Goal: Task Accomplishment & Management: Manage account settings

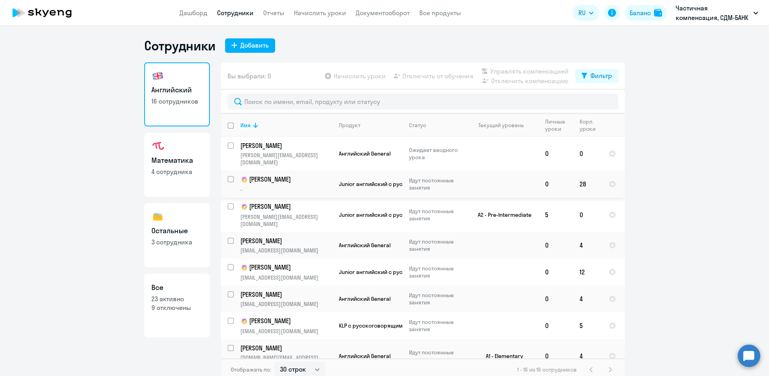
select select "30"
click at [309, 15] on link "Начислить уроки" at bounding box center [320, 13] width 52 height 8
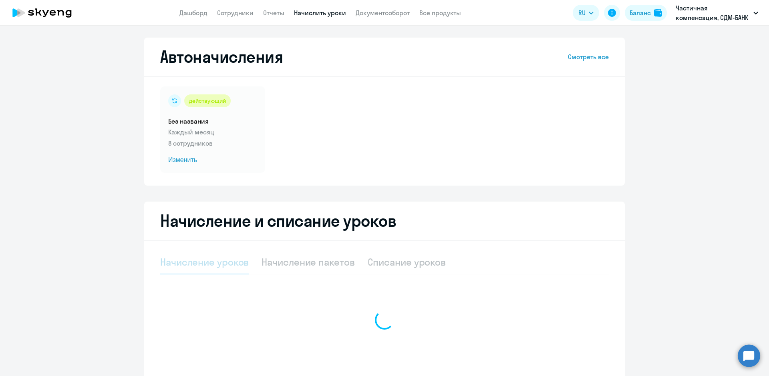
select select "10"
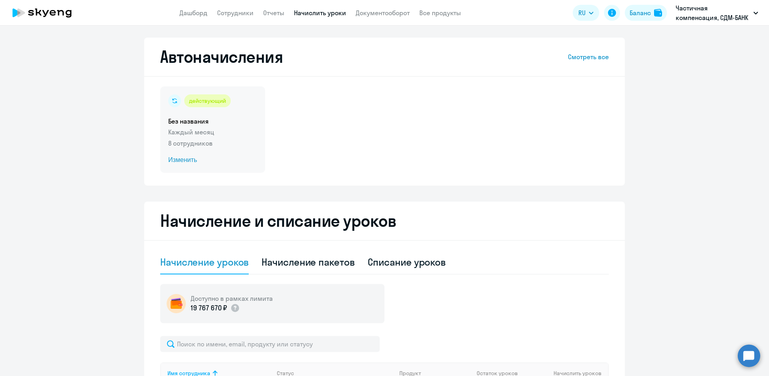
click at [178, 162] on span "Изменить" at bounding box center [212, 160] width 89 height 10
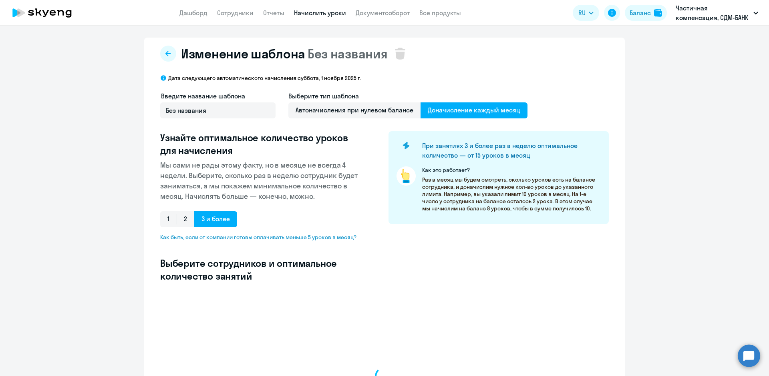
select select "10"
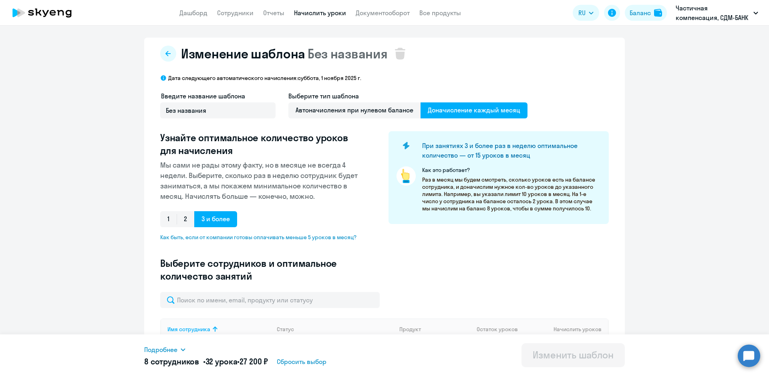
scroll to position [120, 0]
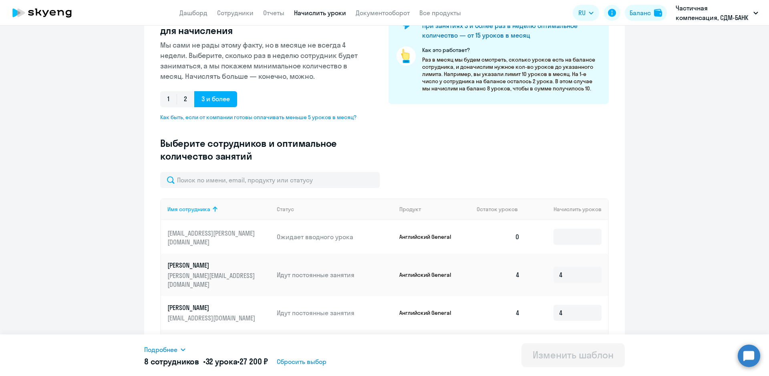
click at [209, 238] on p "[EMAIL_ADDRESS][PERSON_NAME][DOMAIN_NAME]" at bounding box center [212, 238] width 90 height 18
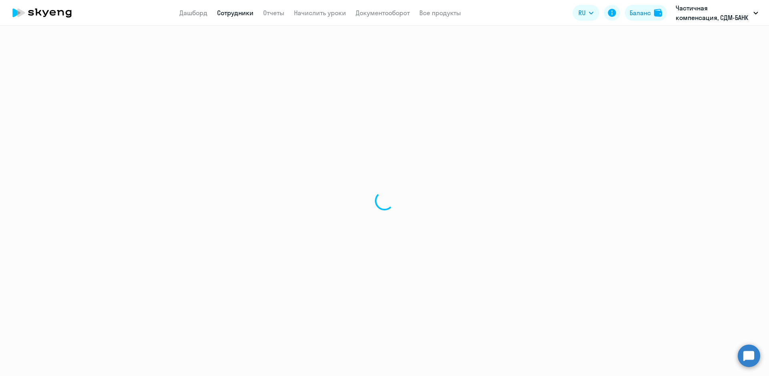
select select "english"
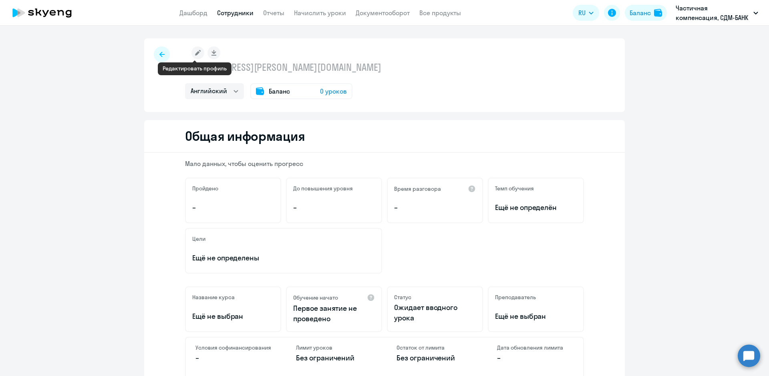
click at [197, 52] on rect at bounding box center [197, 52] width 13 height 13
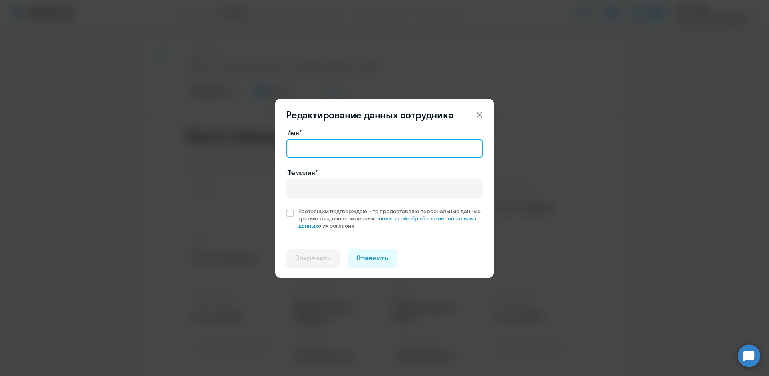
click at [324, 150] on input "Имя*" at bounding box center [384, 148] width 196 height 19
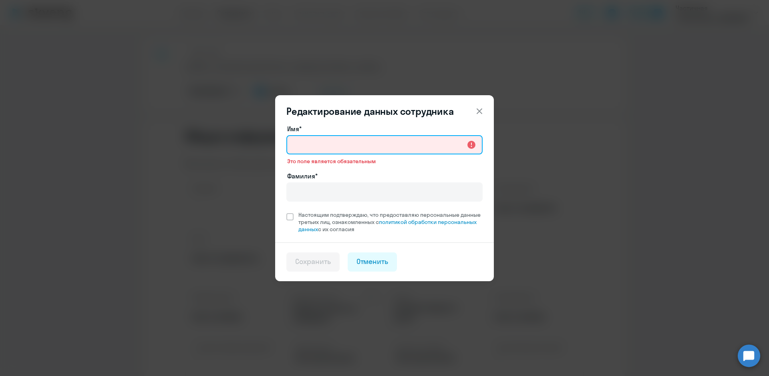
click at [329, 136] on input "Имя*" at bounding box center [384, 144] width 196 height 19
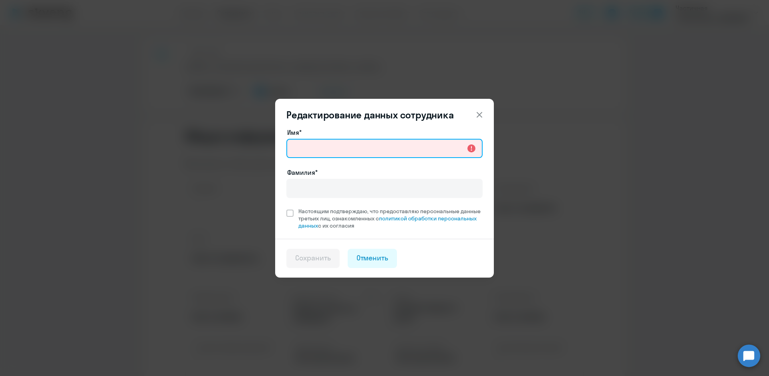
type input "Юлия"
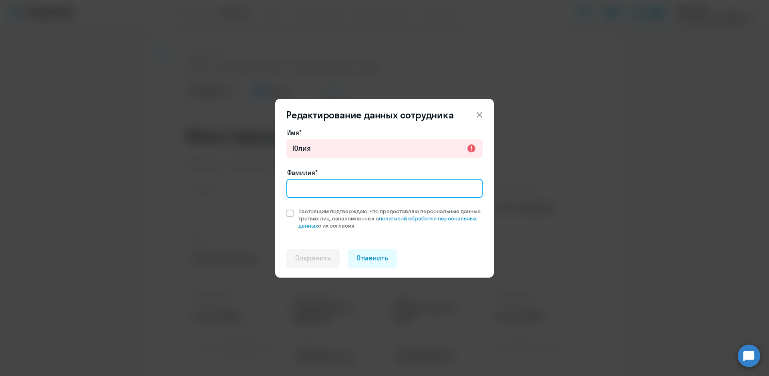
type input "[PERSON_NAME]"
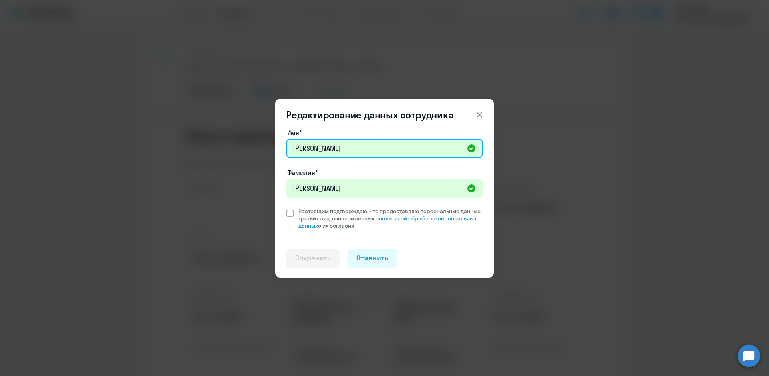
type input "[PERSON_NAME]"
click at [290, 214] on span at bounding box center [289, 213] width 7 height 7
click at [286, 208] on input "Настоящим подтверждаю, что предоставляю персональные данные третьих лиц, ознако…" at bounding box center [286, 207] width 0 height 0
checkbox input "true"
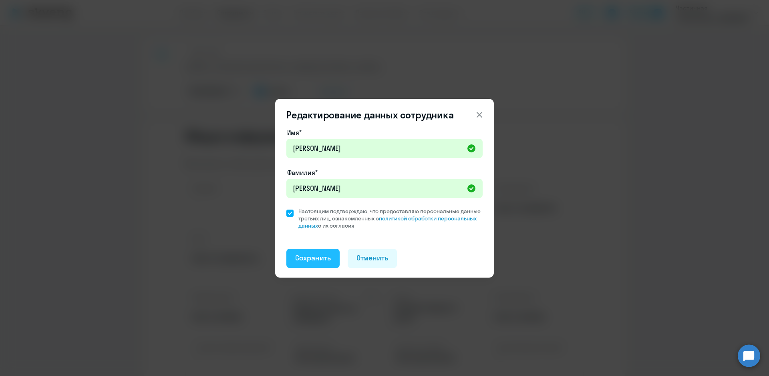
click at [313, 258] on div "Сохранить" at bounding box center [313, 258] width 36 height 10
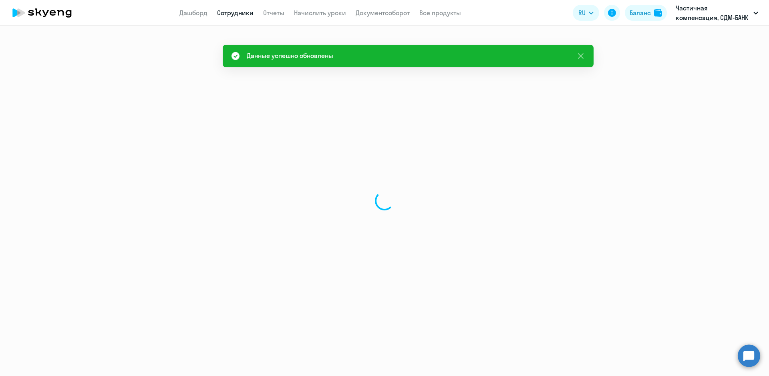
select select "english"
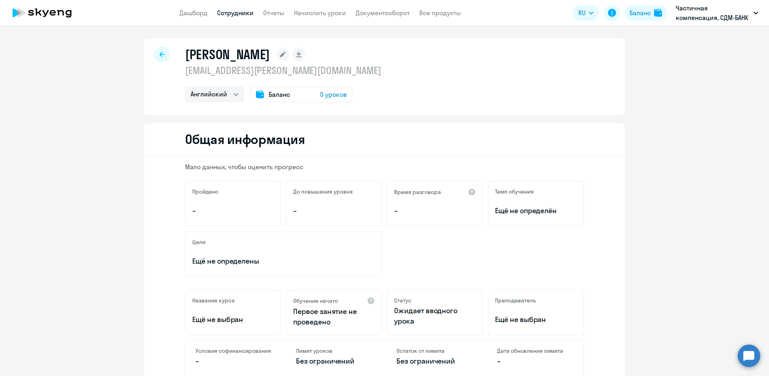
click at [156, 53] on div at bounding box center [162, 54] width 16 height 16
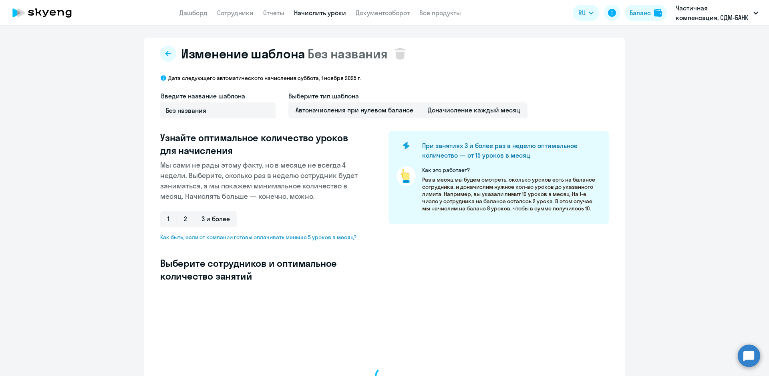
select select "10"
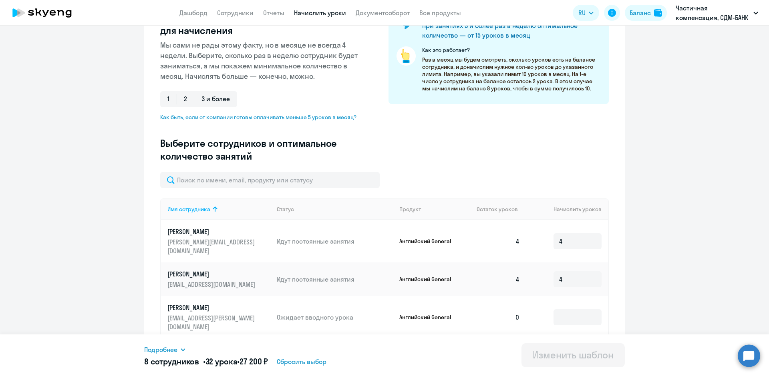
scroll to position [200, 0]
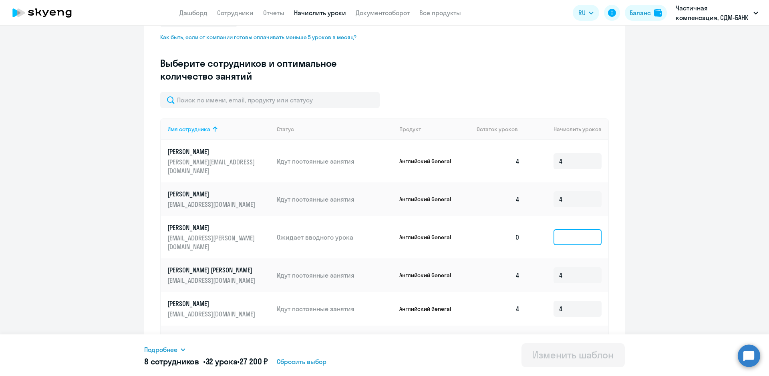
click at [563, 229] on input at bounding box center [577, 237] width 48 height 16
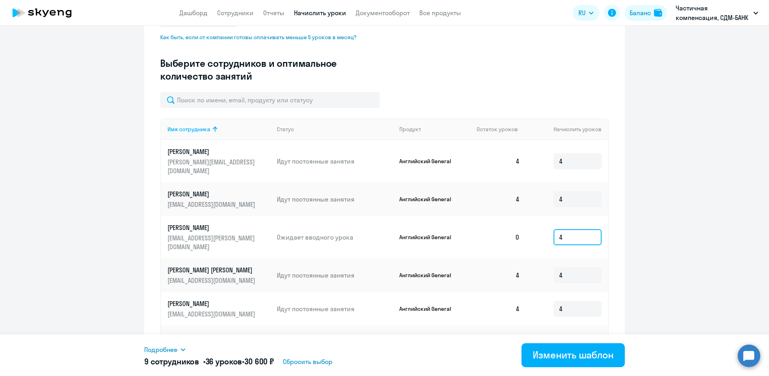
type input "4"
click at [567, 191] on input "4" at bounding box center [577, 199] width 48 height 16
drag, startPoint x: 567, startPoint y: 189, endPoint x: 533, endPoint y: 189, distance: 34.4
click at [533, 189] on td "4" at bounding box center [567, 200] width 82 height 34
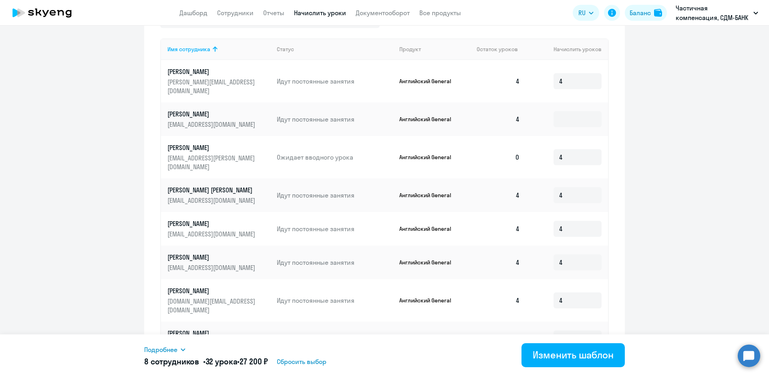
scroll to position [360, 0]
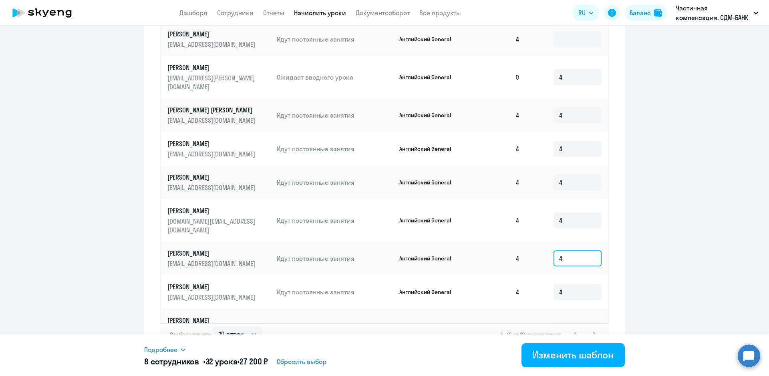
click at [571, 251] on input "4" at bounding box center [577, 259] width 48 height 16
drag, startPoint x: 567, startPoint y: 231, endPoint x: 547, endPoint y: 229, distance: 20.2
click at [547, 242] on td "4" at bounding box center [567, 259] width 82 height 34
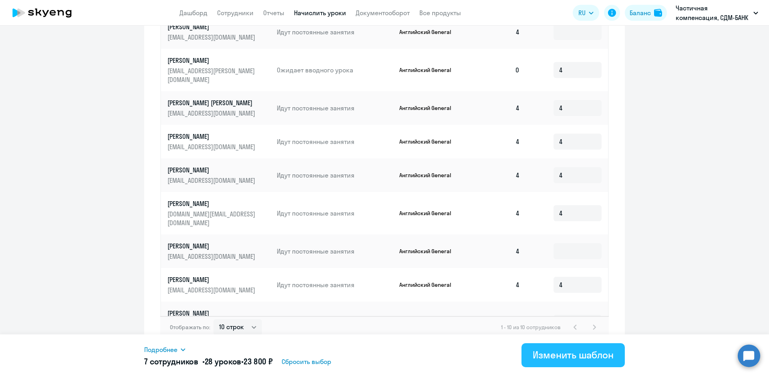
click at [581, 354] on div "Изменить шаблон" at bounding box center [573, 355] width 81 height 13
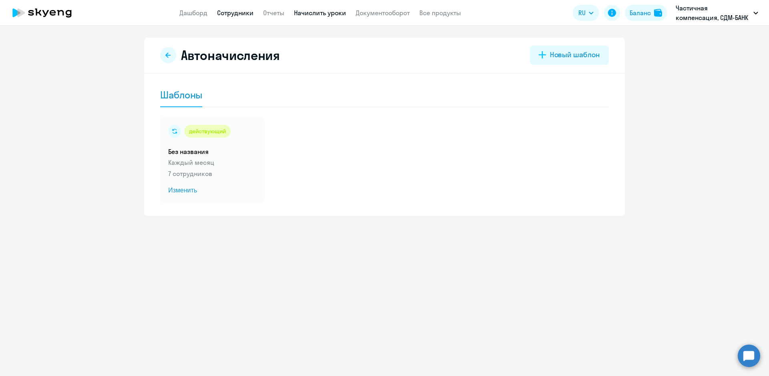
click at [231, 14] on link "Сотрудники" at bounding box center [235, 13] width 36 height 8
select select "30"
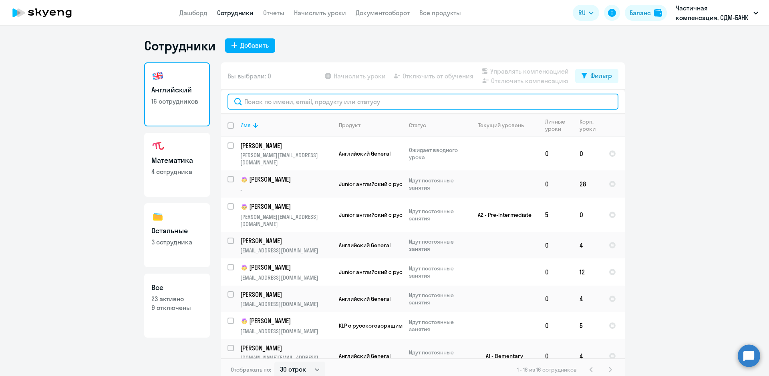
click at [253, 103] on input "text" at bounding box center [422, 102] width 391 height 16
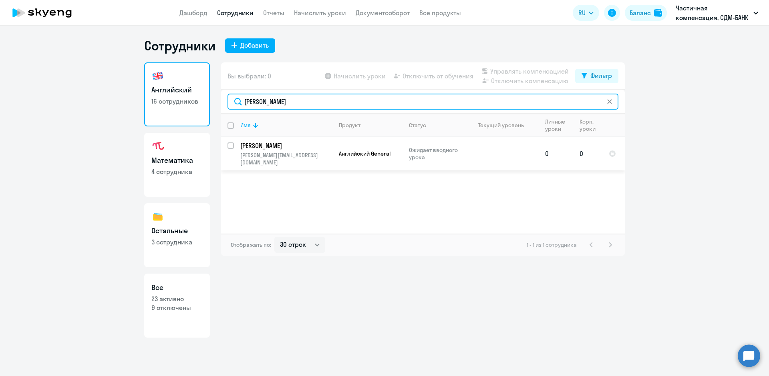
type input "[PERSON_NAME]"
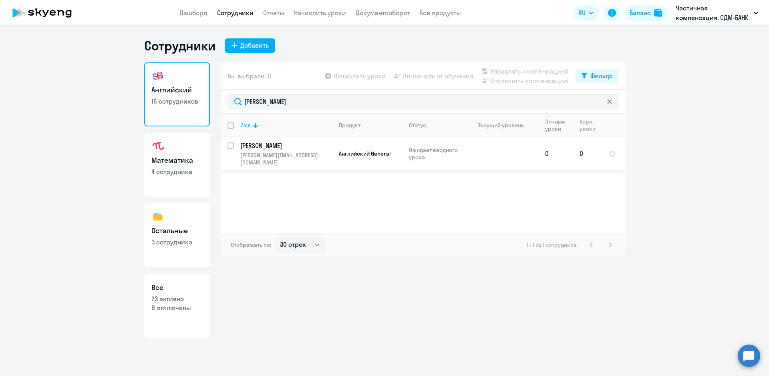
click at [233, 144] on input "select row 42361787" at bounding box center [235, 151] width 16 height 16
checkbox input "true"
click at [441, 78] on span "Отключить от обучения" at bounding box center [437, 76] width 71 height 10
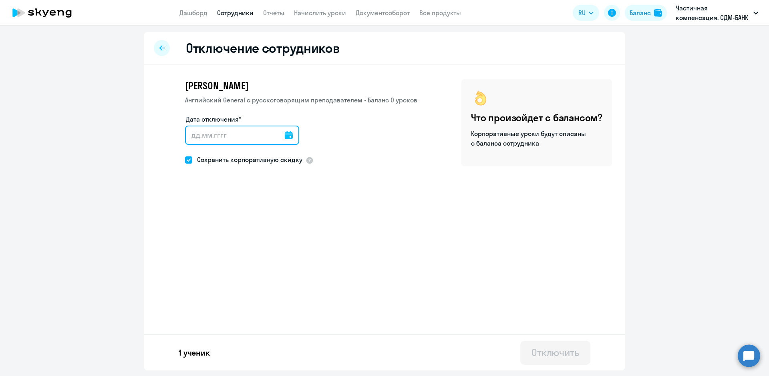
click at [208, 134] on input "Дата отключения*" at bounding box center [242, 135] width 114 height 19
click at [285, 137] on icon at bounding box center [289, 135] width 8 height 8
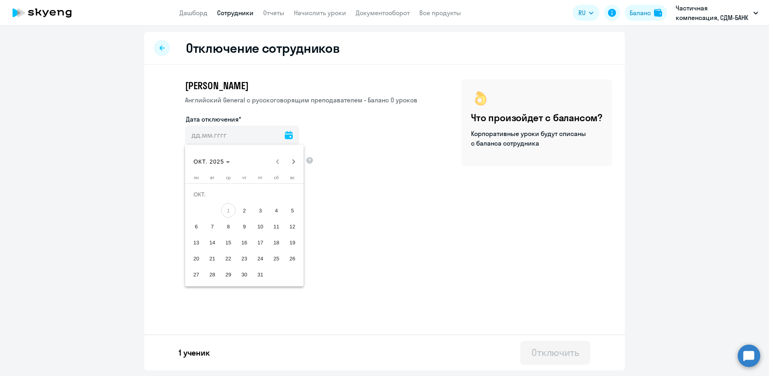
click at [276, 161] on div "[DATE] [DATE]" at bounding box center [244, 162] width 115 height 16
click at [277, 161] on div "[DATE] [DATE]" at bounding box center [244, 162] width 115 height 16
click at [277, 164] on div "[DATE] [DATE]" at bounding box center [244, 162] width 115 height 16
click at [228, 208] on span "1" at bounding box center [228, 210] width 14 height 14
click at [240, 207] on span "2" at bounding box center [244, 210] width 14 height 14
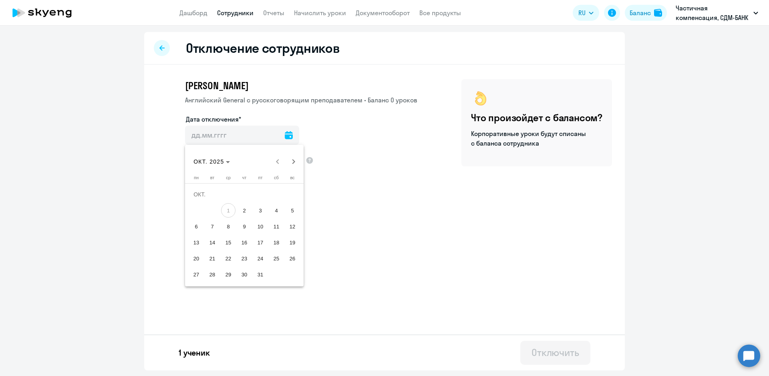
type input "[DATE]"
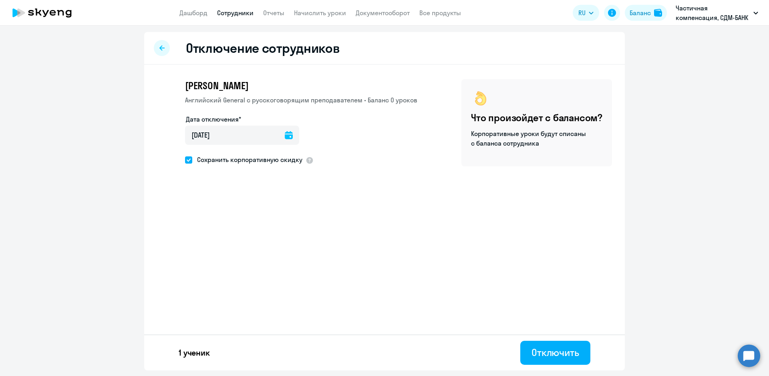
click at [187, 161] on span at bounding box center [188, 160] width 7 height 7
click at [185, 160] on input "Сохранить корпоративную скидку" at bounding box center [185, 160] width 0 height 0
checkbox input "false"
click at [557, 352] on div "Отключить" at bounding box center [555, 352] width 48 height 13
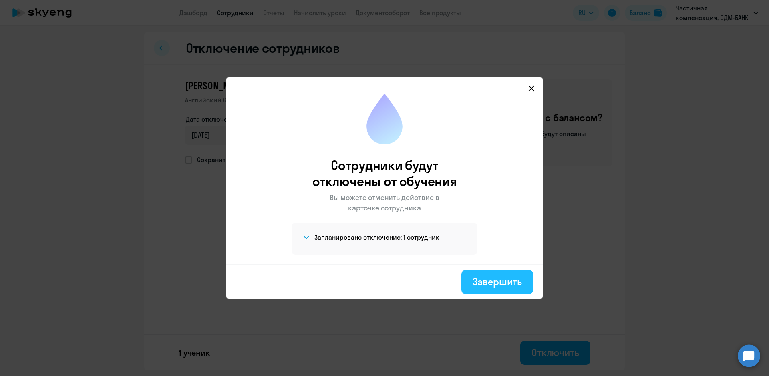
click at [495, 285] on div "Завершить" at bounding box center [497, 281] width 49 height 13
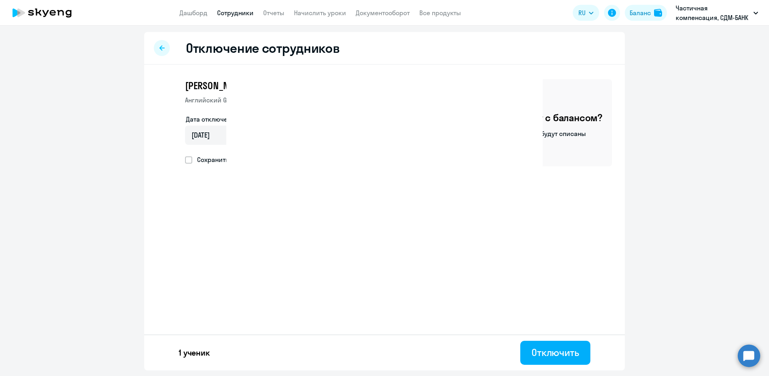
select select "30"
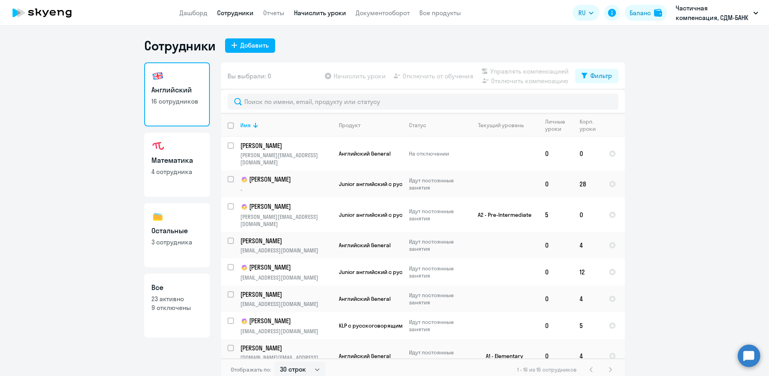
click at [313, 12] on link "Начислить уроки" at bounding box center [320, 13] width 52 height 8
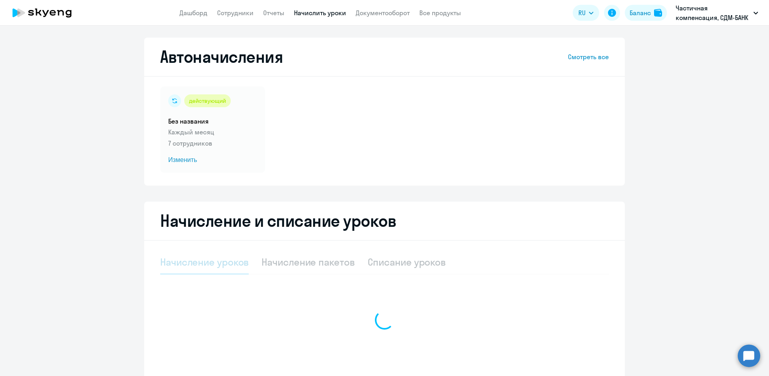
select select "10"
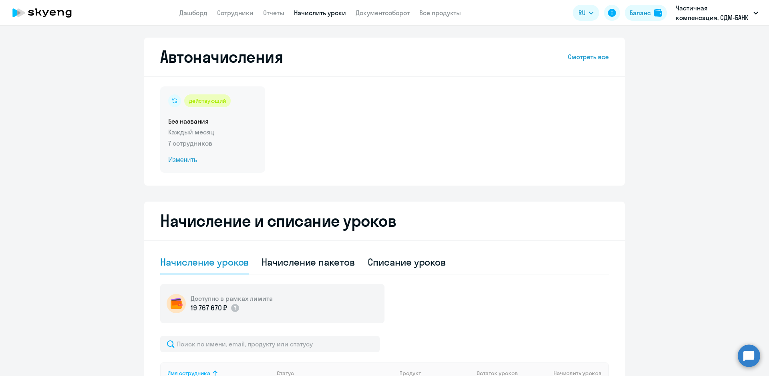
click at [175, 161] on span "Изменить" at bounding box center [212, 160] width 89 height 10
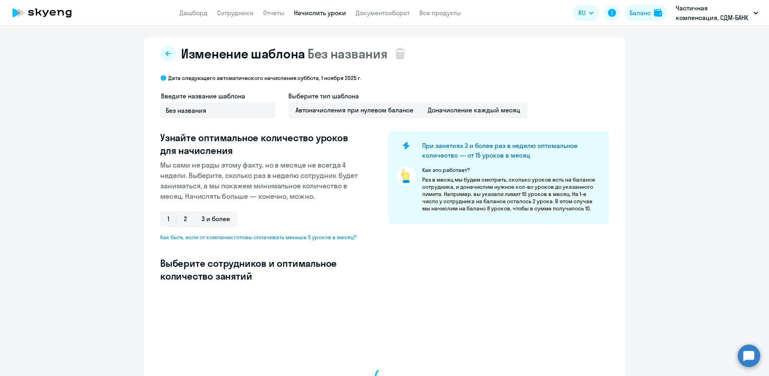
select select "10"
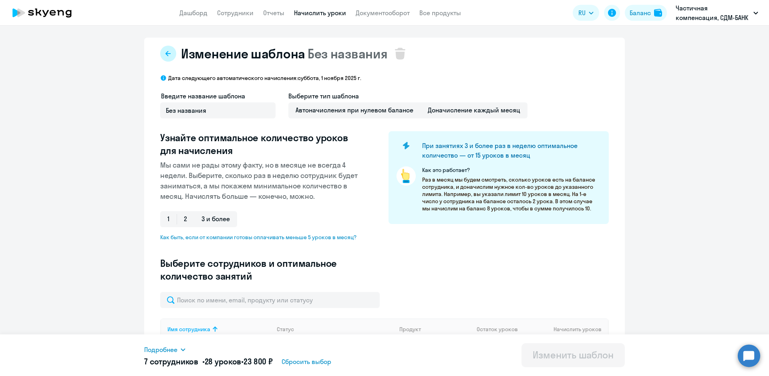
click at [165, 52] on icon at bounding box center [168, 53] width 6 height 6
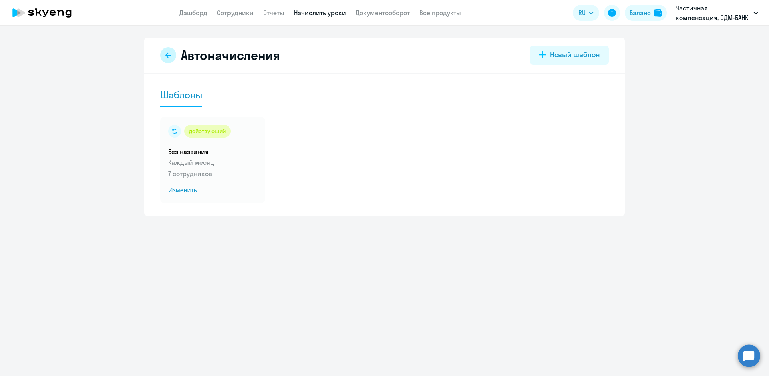
click at [167, 55] on icon at bounding box center [168, 55] width 6 height 6
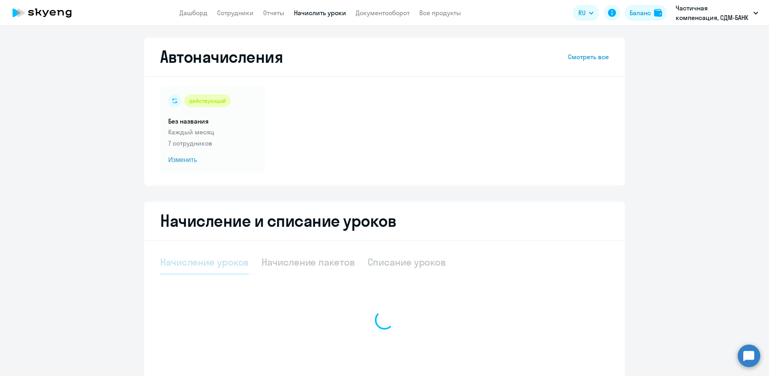
select select "10"
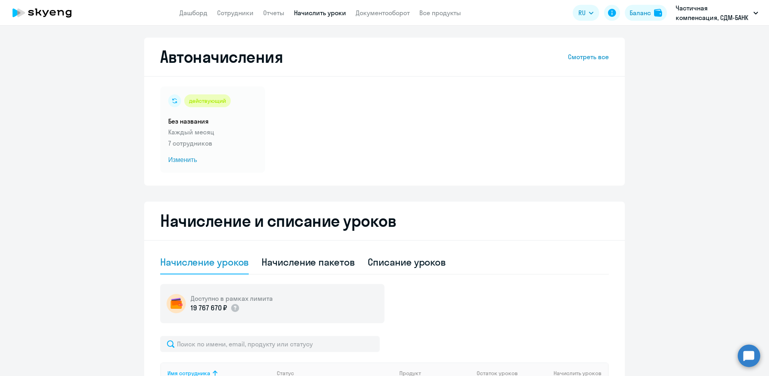
scroll to position [160, 0]
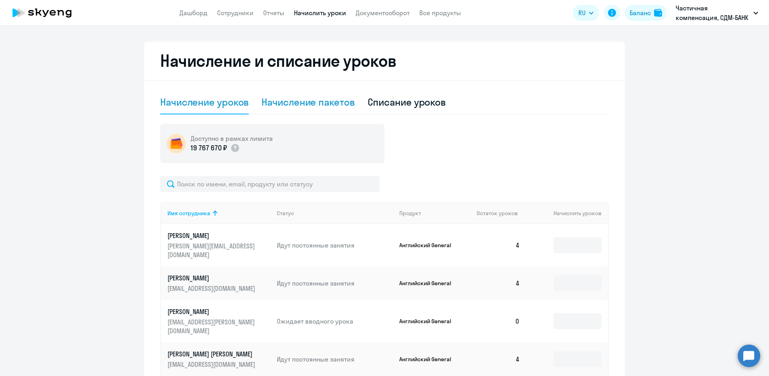
click at [297, 100] on div "Начисление пакетов" at bounding box center [307, 102] width 93 height 13
select select "10"
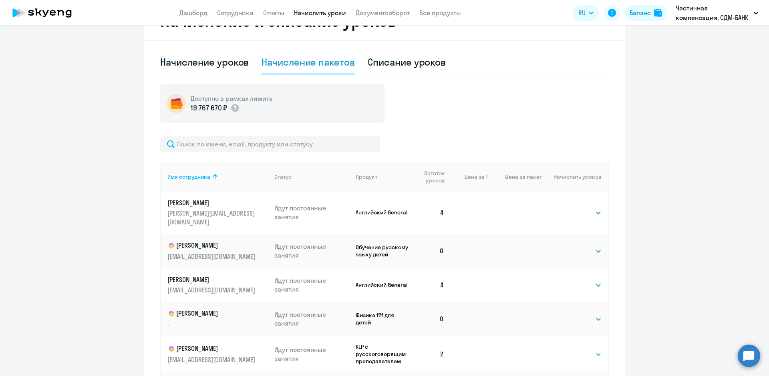
scroll to position [280, 0]
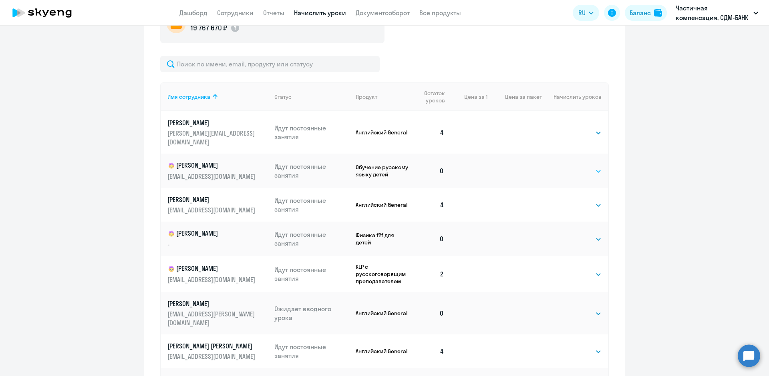
click at [588, 167] on select "Выбрать 4 8 16 32 64 96 128" at bounding box center [585, 172] width 33 height 10
select select "4"
click at [569, 167] on select "Выбрать 4 8 16 32 64 96 128" at bounding box center [585, 172] width 33 height 10
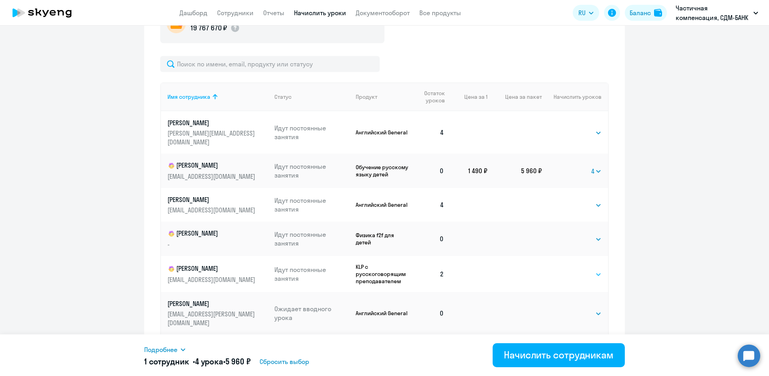
click at [587, 270] on select "Выбрать 4 8 16 32 64 96 128" at bounding box center [585, 275] width 33 height 10
select select "4"
click at [569, 270] on select "Выбрать 4 8 16 32 64 96 128" at bounding box center [585, 275] width 33 height 10
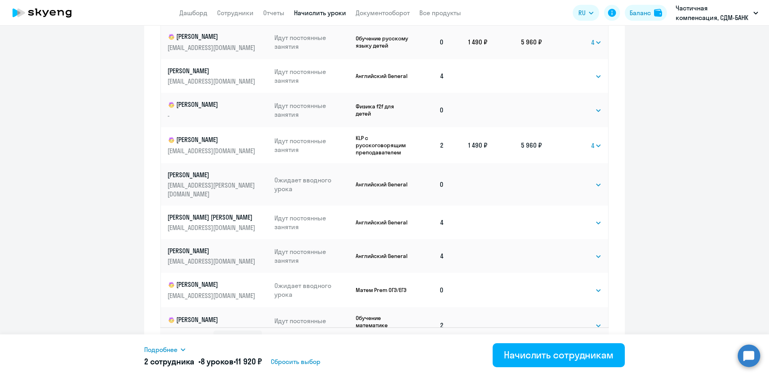
scroll to position [419, 0]
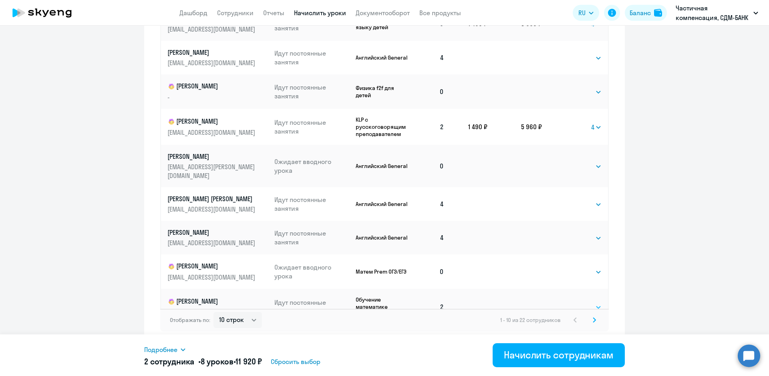
click at [589, 303] on select "Выбрать 4 8 16 32 64 96 128" at bounding box center [585, 308] width 33 height 10
select select "4"
click at [569, 303] on select "Выбрать 4 8 16 32 64 96 128" at bounding box center [585, 308] width 33 height 10
click at [250, 319] on select "10 строк 30 строк 50 строк" at bounding box center [237, 320] width 48 height 16
select select "30"
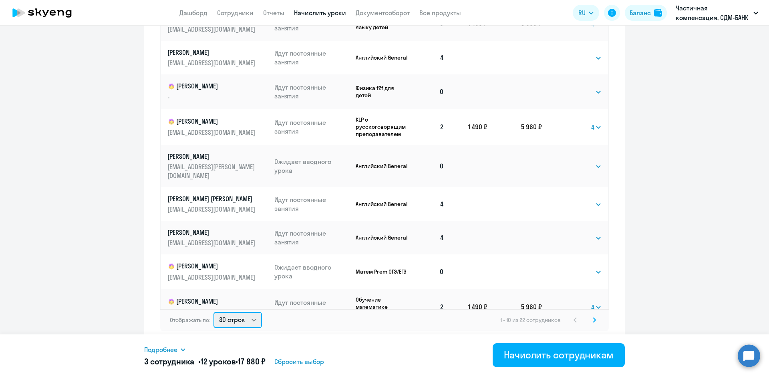
click at [213, 312] on select "10 строк 30 строк 50 строк" at bounding box center [237, 320] width 48 height 16
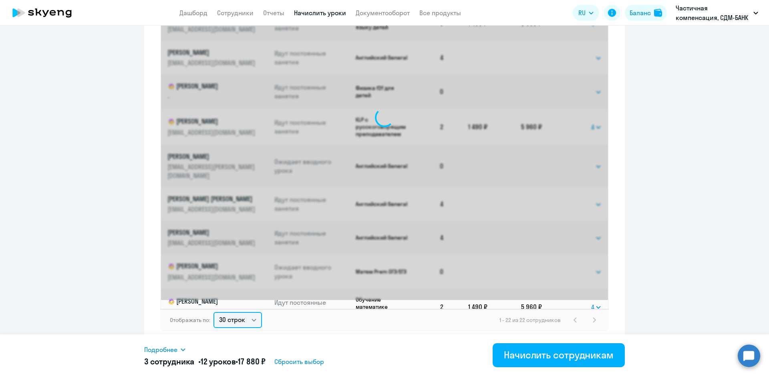
scroll to position [0, 0]
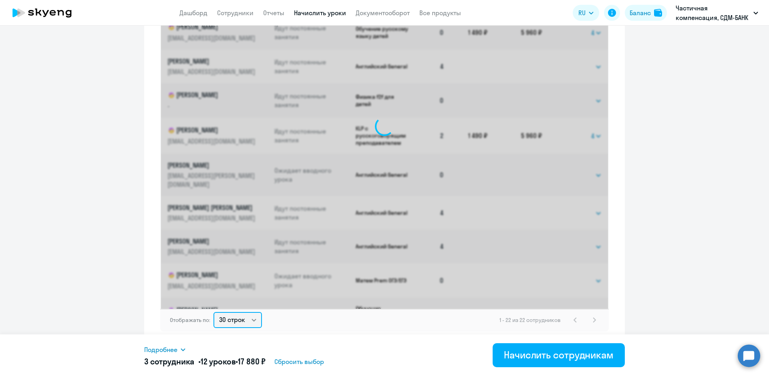
select select "4"
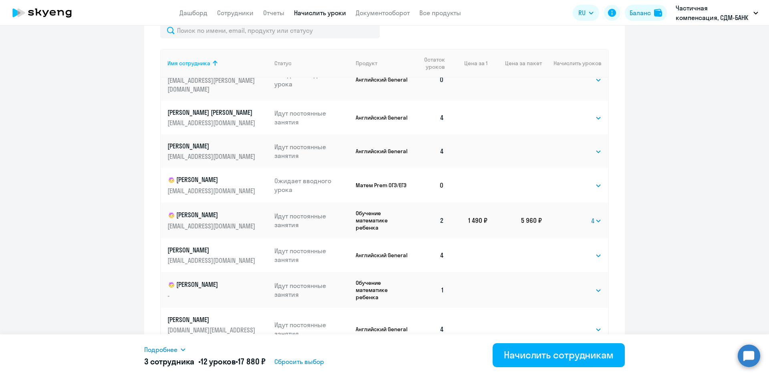
scroll to position [240, 0]
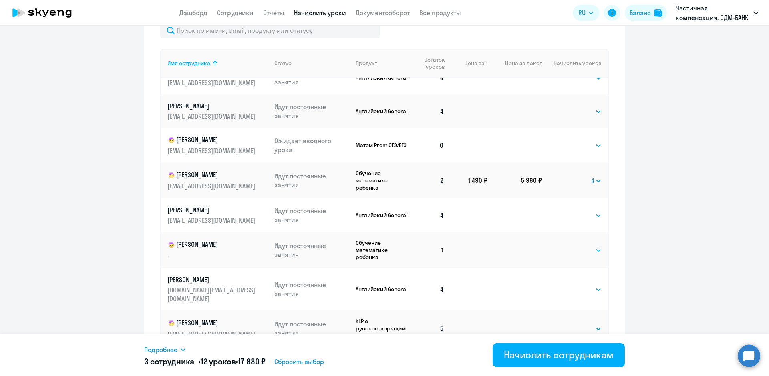
click at [588, 246] on select "Выбрать 4 8 16 32 64 96 128" at bounding box center [585, 251] width 33 height 10
select select "4"
click at [569, 246] on select "Выбрать 4 8 16 32 64 96 128" at bounding box center [585, 251] width 33 height 10
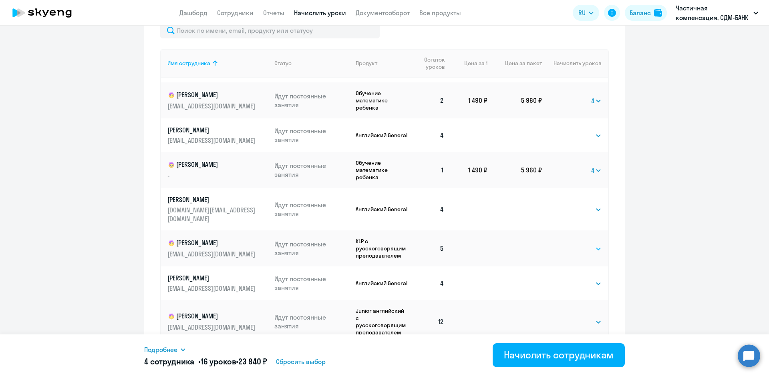
click at [590, 244] on select "Выбрать 4 8 16 32 64 96 128" at bounding box center [585, 249] width 33 height 10
select select "4"
click at [569, 244] on select "Выбрать 4 8 16 32 64 96 128" at bounding box center [585, 249] width 33 height 10
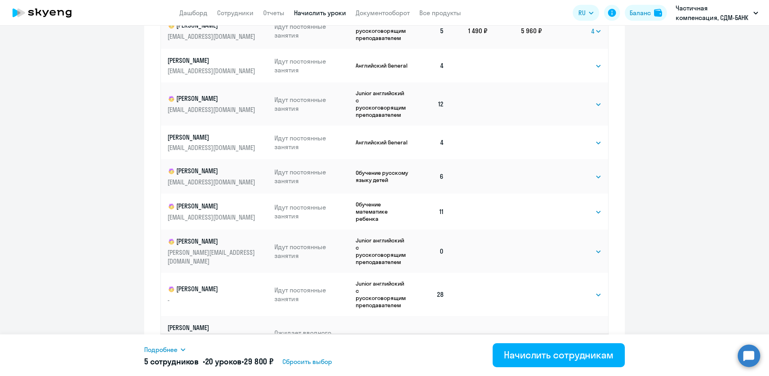
scroll to position [419, 0]
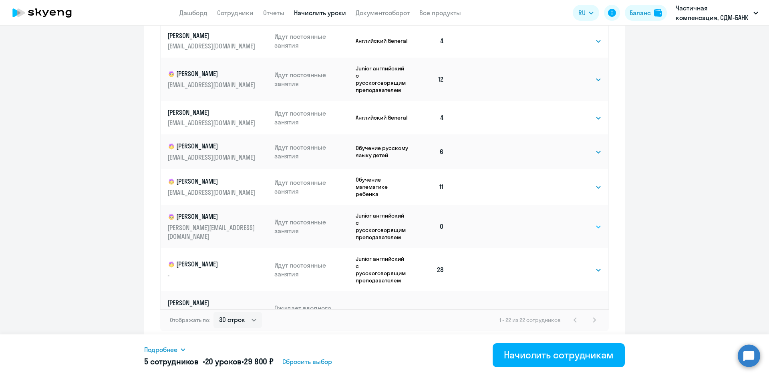
click at [587, 222] on select "Выбрать 4 8 16 32 64 96 128" at bounding box center [585, 227] width 33 height 10
select select "4"
click at [569, 222] on select "Выбрать 4 8 16 32 64 96 128" at bounding box center [585, 227] width 33 height 10
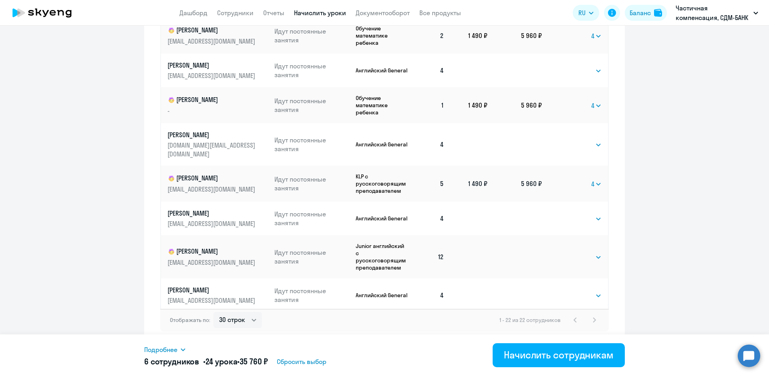
scroll to position [458, 0]
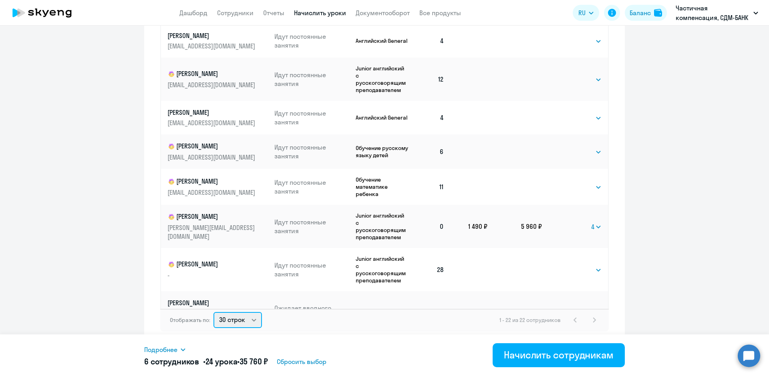
click at [252, 319] on select "10 строк 30 строк 50 строк" at bounding box center [237, 320] width 48 height 16
select select "50"
click at [213, 312] on select "10 строк 30 строк 50 строк" at bounding box center [237, 320] width 48 height 16
click at [571, 350] on div "Начислить сотрудникам" at bounding box center [559, 355] width 110 height 13
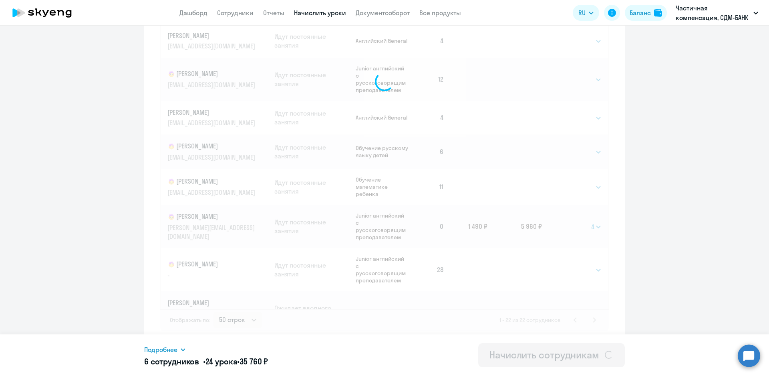
select select
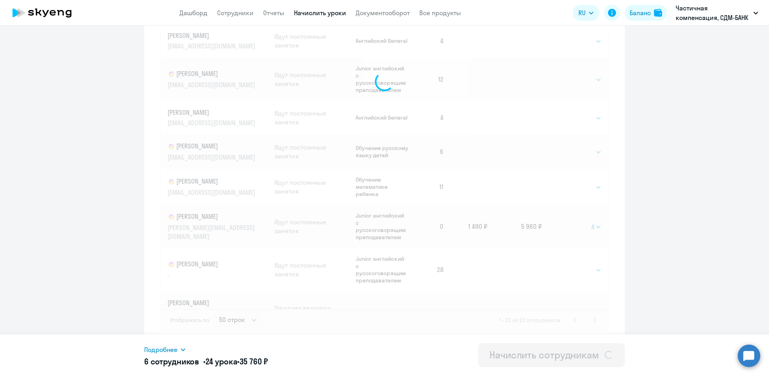
select select
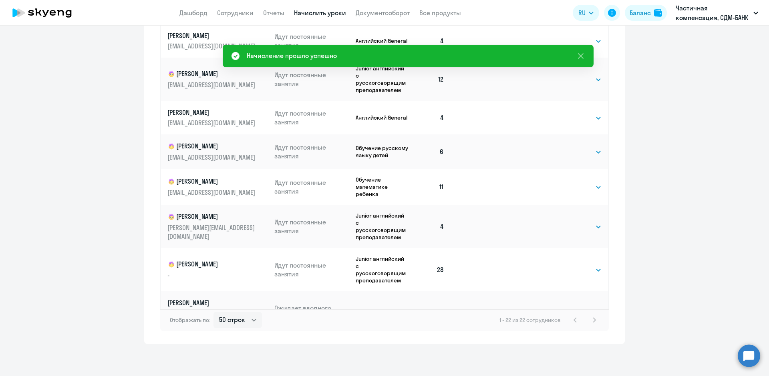
scroll to position [0, 0]
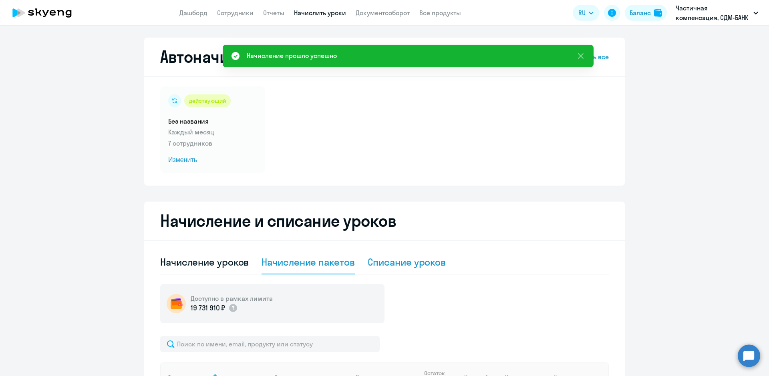
click at [380, 262] on div "Списание уроков" at bounding box center [407, 262] width 78 height 13
select select "10"
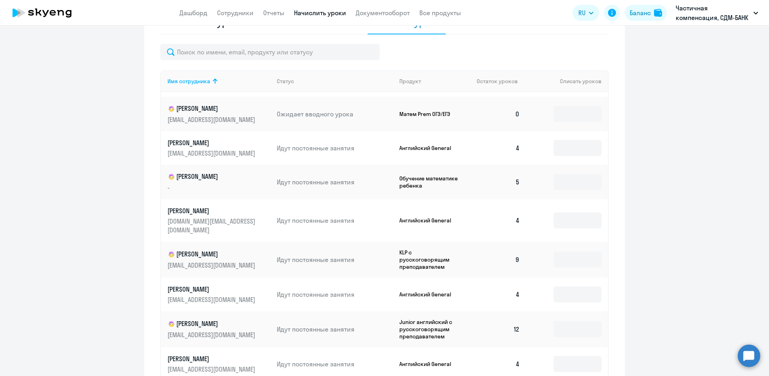
scroll to position [421, 0]
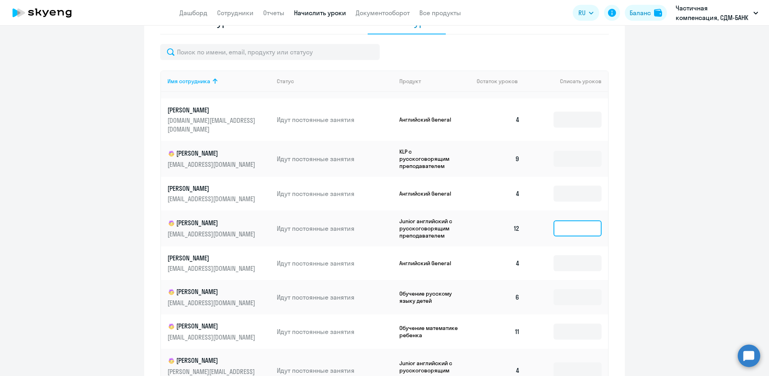
click at [562, 221] on input at bounding box center [577, 229] width 48 height 16
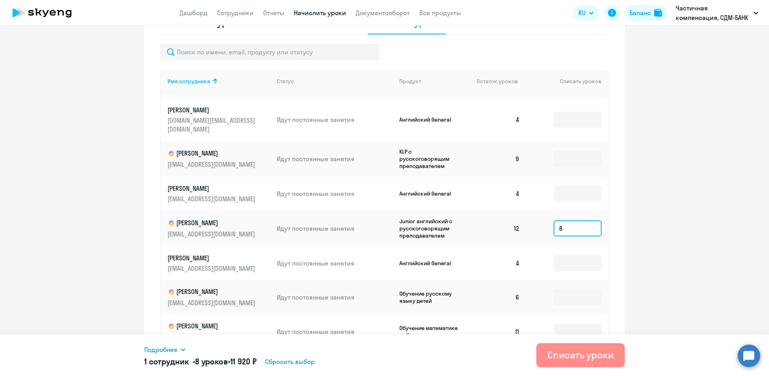
type input "8"
click at [575, 356] on div "Списать уроки" at bounding box center [580, 355] width 66 height 13
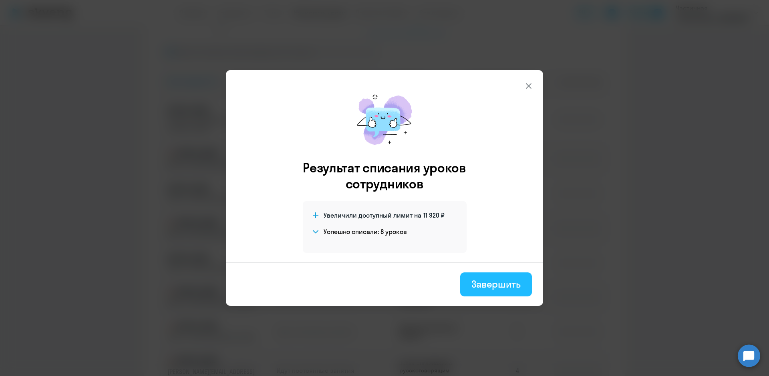
click at [501, 291] on button "Завершить" at bounding box center [496, 285] width 72 height 24
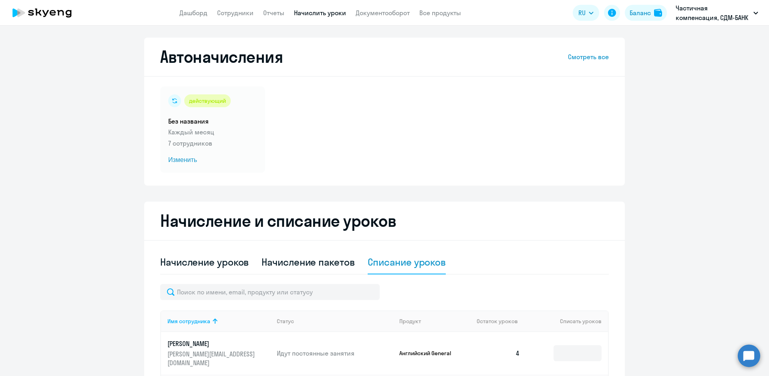
scroll to position [160, 0]
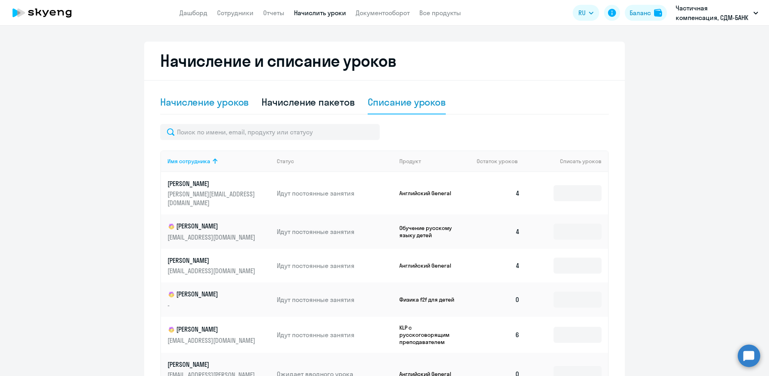
click at [197, 102] on div "Начисление уроков" at bounding box center [204, 102] width 88 height 13
select select "10"
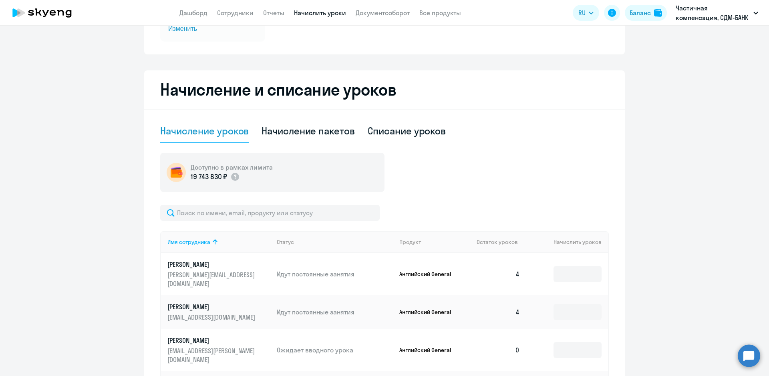
scroll to position [0, 0]
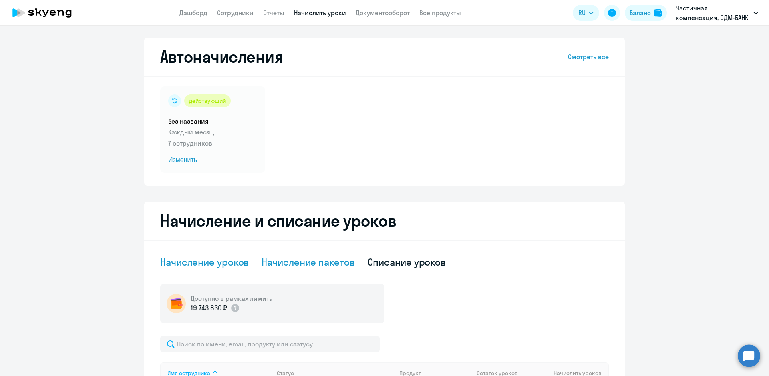
click at [318, 259] on div "Начисление пакетов" at bounding box center [307, 262] width 93 height 13
select select "10"
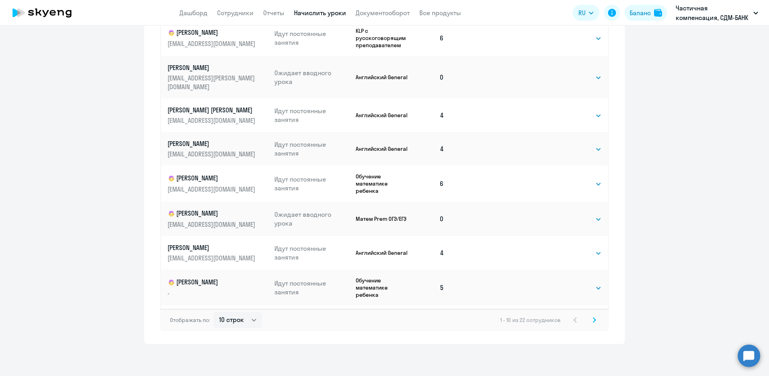
scroll to position [58, 0]
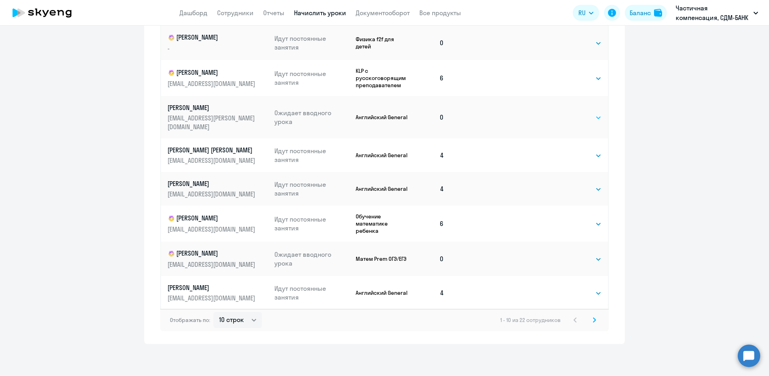
click at [591, 113] on select "Выбрать 4 8 16 32 64" at bounding box center [585, 118] width 33 height 10
select select "4"
click at [569, 113] on select "Выбрать 4 8 16 32 64" at bounding box center [585, 118] width 33 height 10
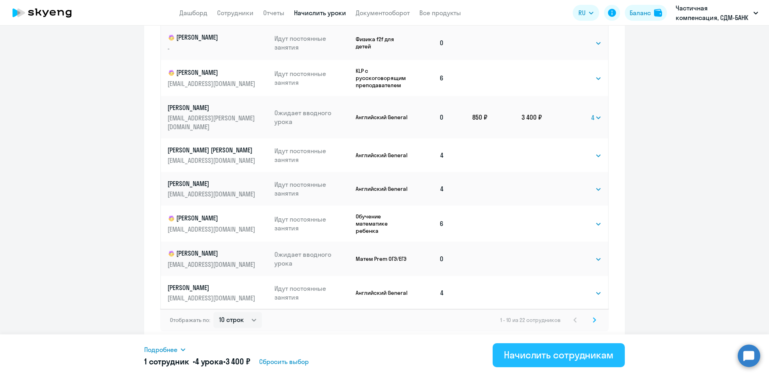
click at [531, 352] on div "Начислить сотрудникам" at bounding box center [559, 355] width 110 height 13
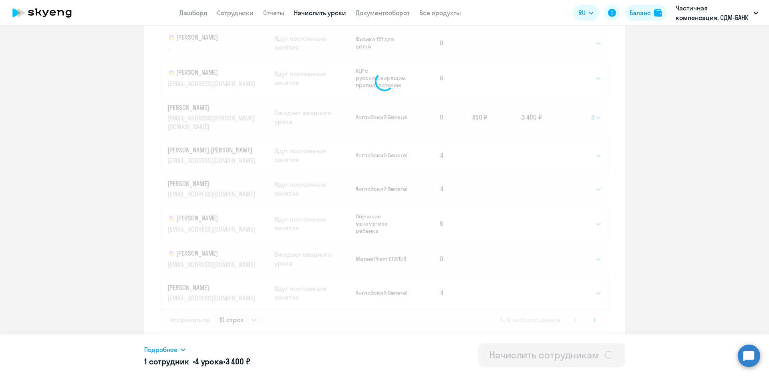
select select
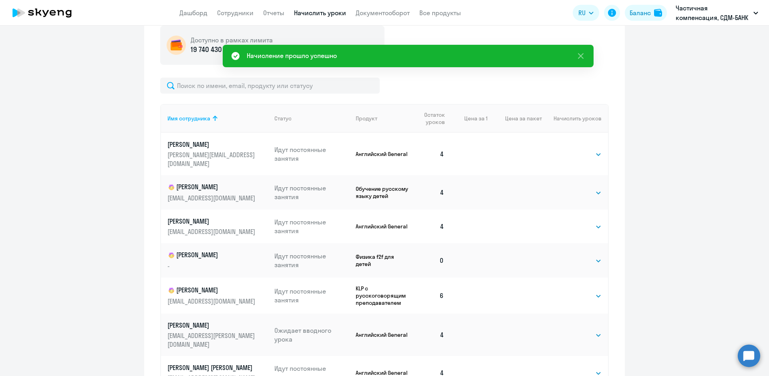
scroll to position [219, 0]
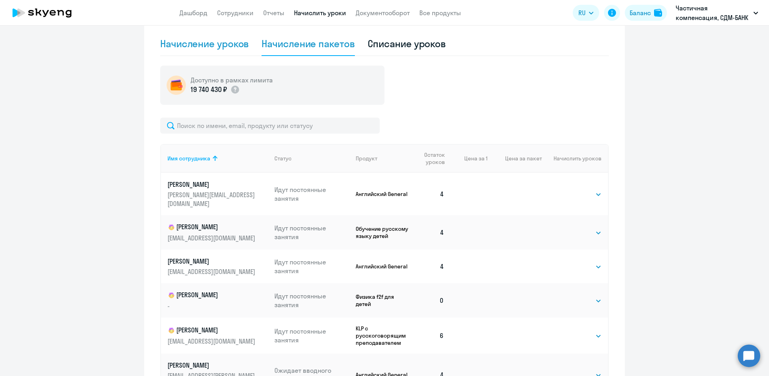
click at [173, 46] on div "Начисление уроков" at bounding box center [204, 43] width 88 height 13
select select "10"
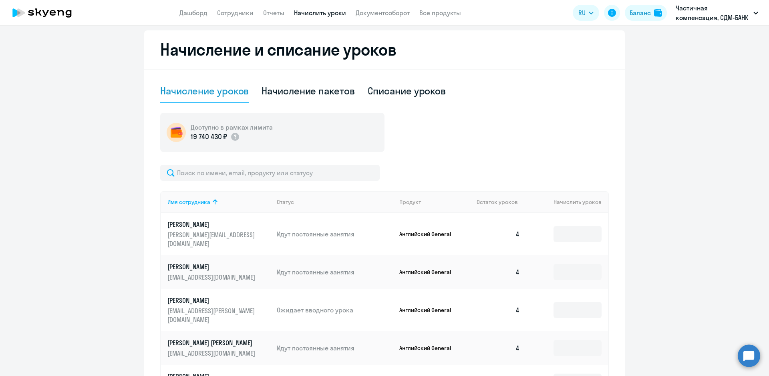
scroll to position [0, 0]
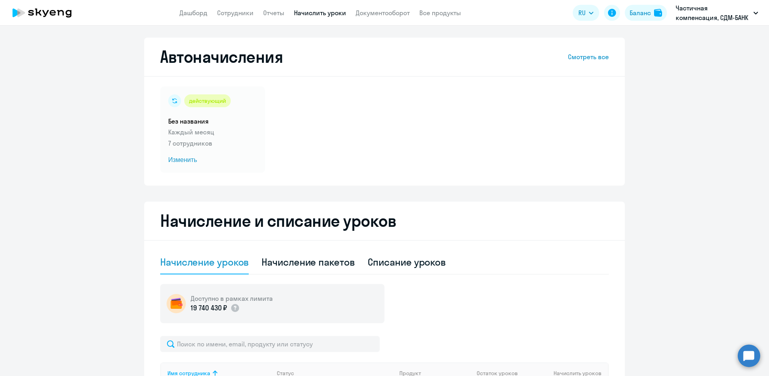
drag, startPoint x: 68, startPoint y: 14, endPoint x: 24, endPoint y: 12, distance: 44.1
click at [24, 12] on app-header "Дашборд Сотрудники Отчеты Начислить уроки Документооборот Все продукты Дашборд …" at bounding box center [384, 13] width 769 height 26
drag, startPoint x: 80, startPoint y: 12, endPoint x: 8, endPoint y: 10, distance: 72.9
click at [8, 10] on app-header "Дашборд Сотрудники Отчеты Начислить уроки Документооборот Все продукты Дашборд …" at bounding box center [384, 13] width 769 height 26
click at [402, 261] on div "Списание уроков" at bounding box center [407, 262] width 78 height 13
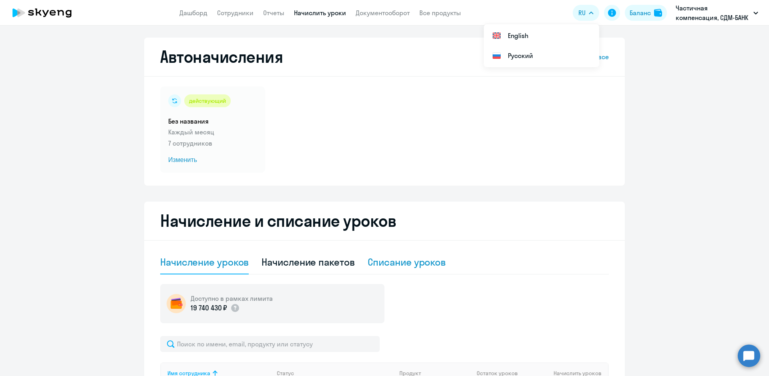
select select "10"
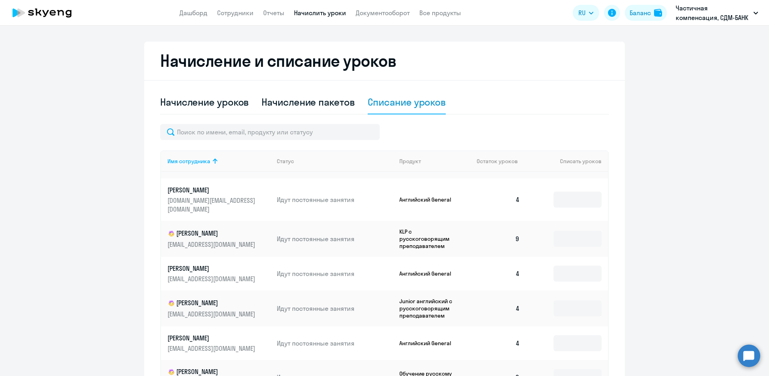
scroll to position [360, 0]
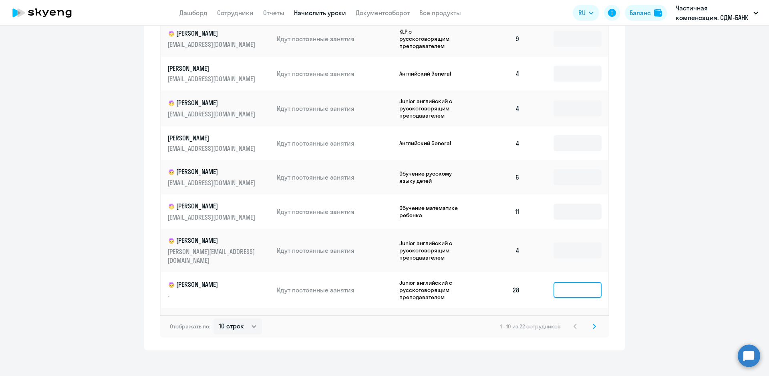
click at [554, 282] on input at bounding box center [577, 290] width 48 height 16
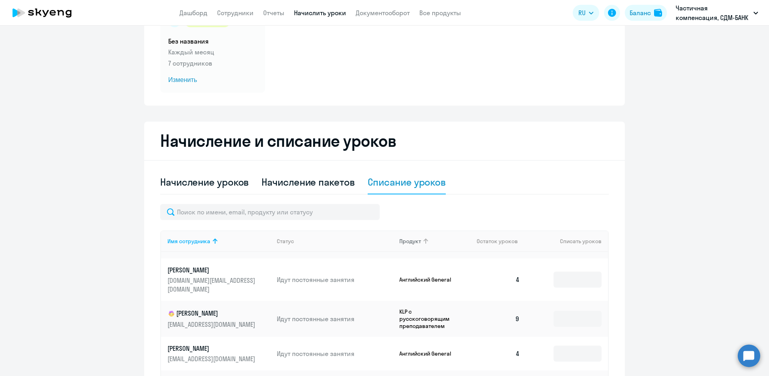
scroll to position [280, 0]
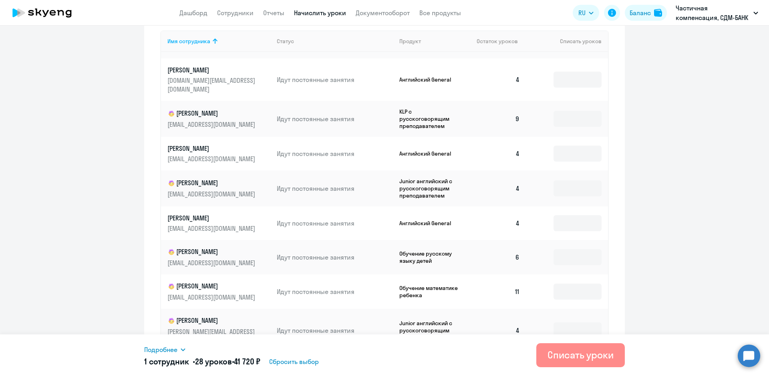
type input "28"
click at [571, 354] on div "Списать уроки" at bounding box center [580, 355] width 66 height 13
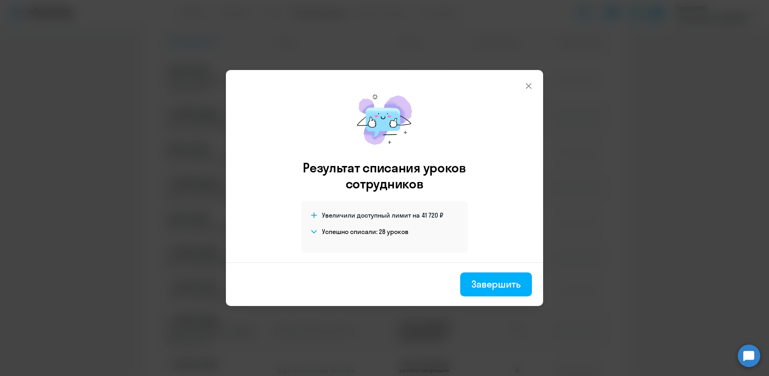
click at [528, 83] on icon at bounding box center [529, 86] width 10 height 10
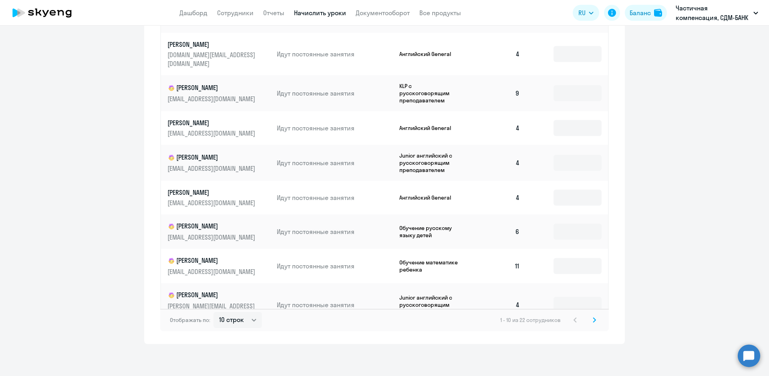
scroll to position [421, 0]
